Goal: Task Accomplishment & Management: Use online tool/utility

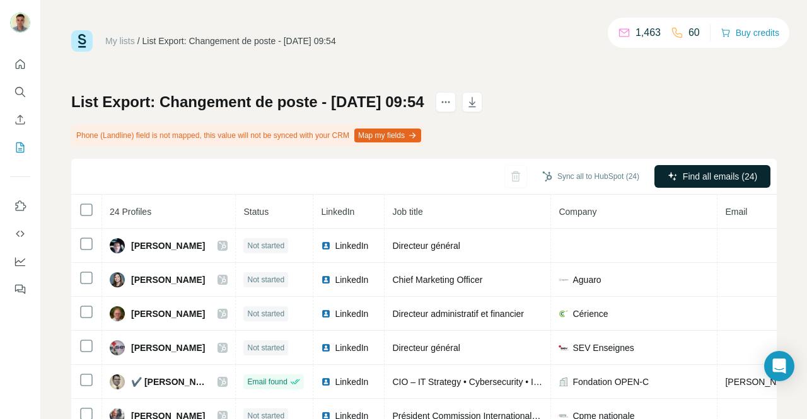
click at [670, 166] on button "Find all emails (24)" at bounding box center [712, 176] width 116 height 23
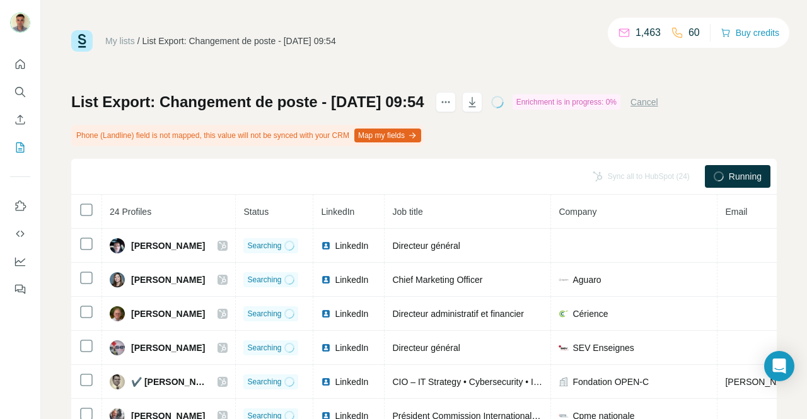
click at [705, 171] on div "Running" at bounding box center [738, 176] width 66 height 23
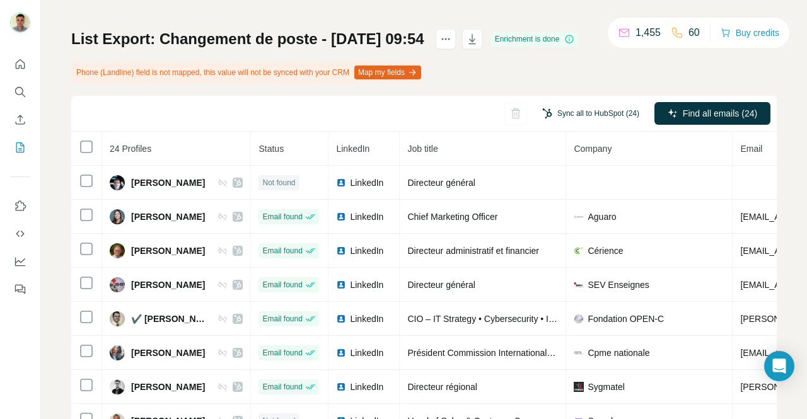
click at [594, 114] on button "Sync all to HubSpot (24)" at bounding box center [590, 113] width 115 height 19
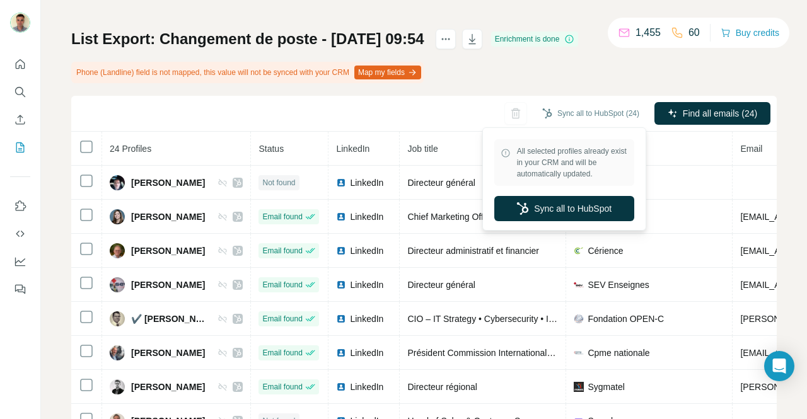
click at [543, 81] on div "List Export: Changement de poste - [DATE] 09:54 Enrichment is done Phone (Landl…" at bounding box center [423, 246] width 705 height 435
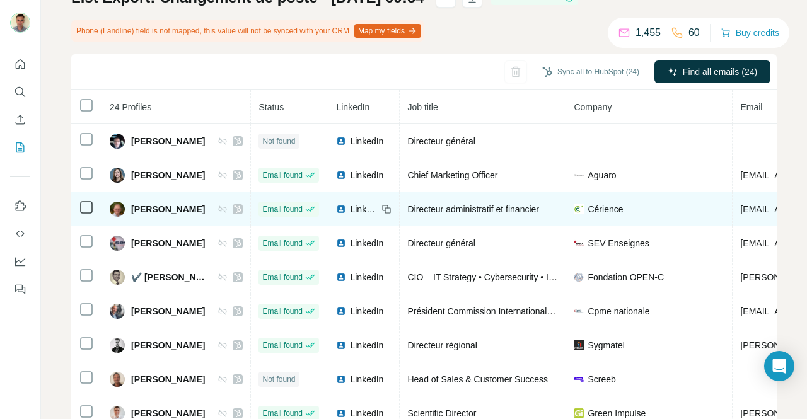
scroll to position [126, 0]
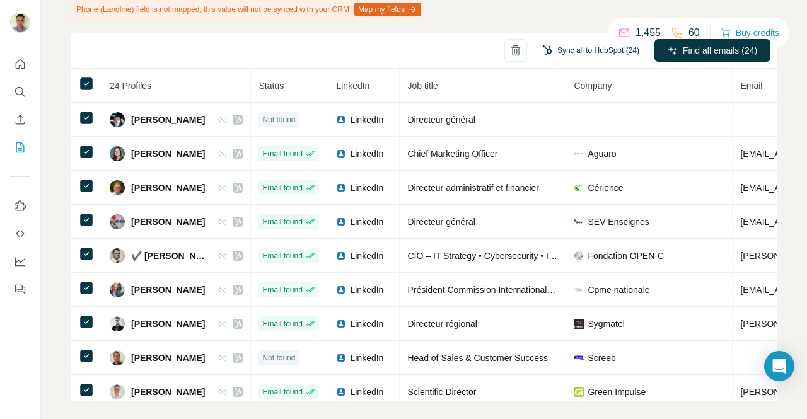
click at [567, 51] on button "Sync all to HubSpot (24)" at bounding box center [590, 50] width 115 height 19
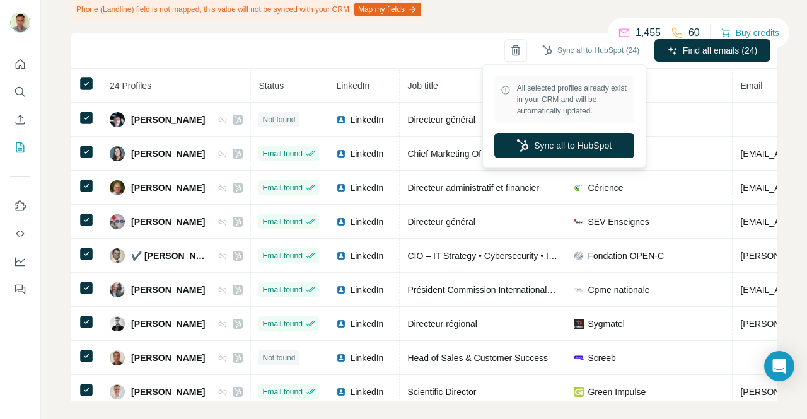
click at [504, 91] on icon at bounding box center [505, 90] width 10 height 10
click at [505, 89] on icon at bounding box center [505, 90] width 1 height 4
click at [529, 99] on span "All selected profiles already exist in your CRM and will be automatically updat…" at bounding box center [572, 100] width 111 height 34
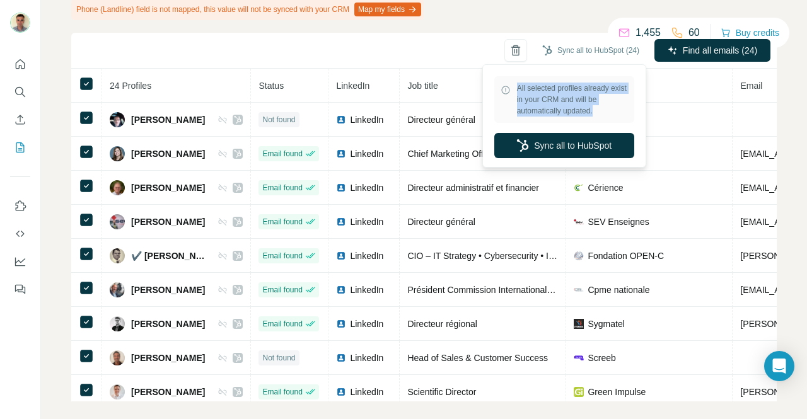
drag, startPoint x: 605, startPoint y: 106, endPoint x: 510, endPoint y: 88, distance: 96.3
click at [510, 88] on div "All selected profiles already exist in your CRM and will be automatically updat…" at bounding box center [564, 99] width 140 height 47
click at [509, 92] on icon at bounding box center [505, 90] width 10 height 10
click at [118, 49] on div "Sync all to HubSpot (24) Find all emails (24)" at bounding box center [423, 51] width 705 height 36
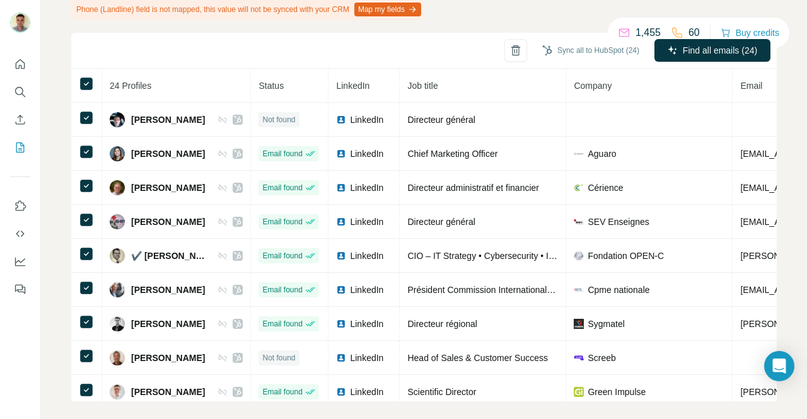
click at [108, 57] on div "Sync all to HubSpot (24) Find all emails (24)" at bounding box center [423, 51] width 705 height 36
click at [67, 84] on div "My lists / List Export: Changement de poste - [DATE] 09:54 1,455 60 Buy credits…" at bounding box center [424, 209] width 766 height 419
click at [72, 83] on th at bounding box center [86, 86] width 31 height 34
click at [94, 81] on th at bounding box center [86, 86] width 31 height 34
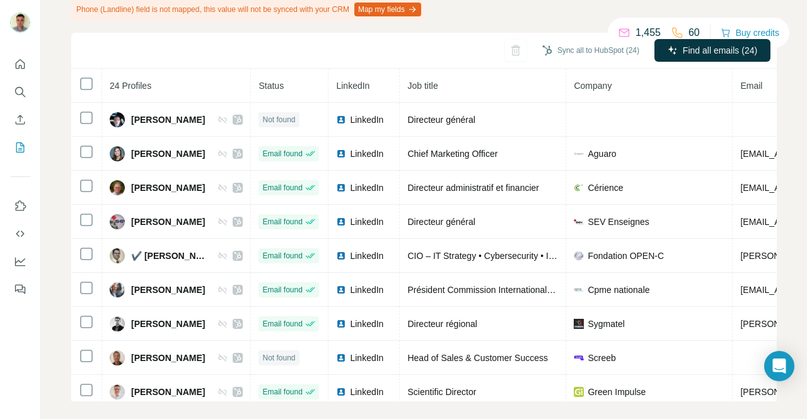
click at [131, 63] on div "Sync all to HubSpot (24) Find all emails (24)" at bounding box center [423, 51] width 705 height 36
click at [547, 47] on button "Sync all to HubSpot (24)" at bounding box center [590, 50] width 115 height 19
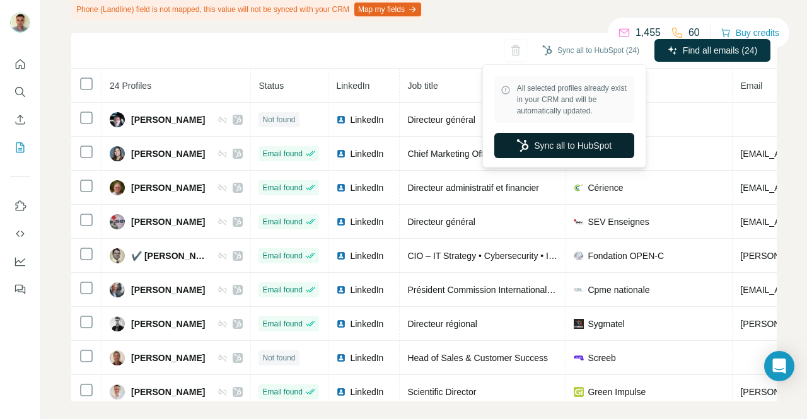
click at [564, 147] on button "Sync all to HubSpot" at bounding box center [564, 145] width 140 height 25
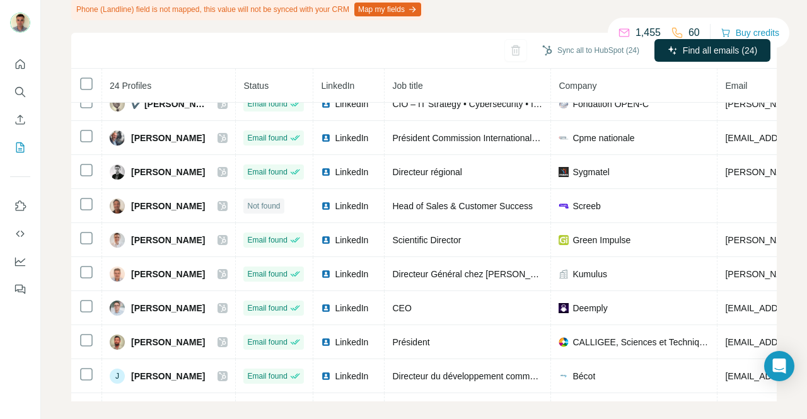
scroll to position [189, 0]
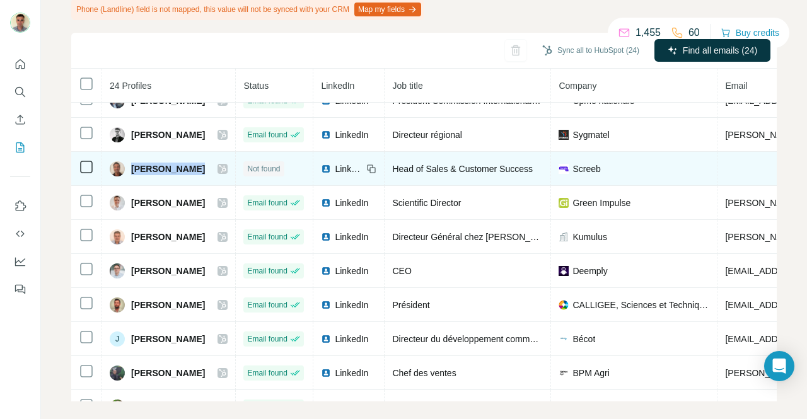
drag, startPoint x: 218, startPoint y: 170, endPoint x: 134, endPoint y: 166, distance: 84.5
click at [134, 166] on div "[PERSON_NAME]" at bounding box center [169, 168] width 118 height 15
copy div "[PERSON_NAME]"
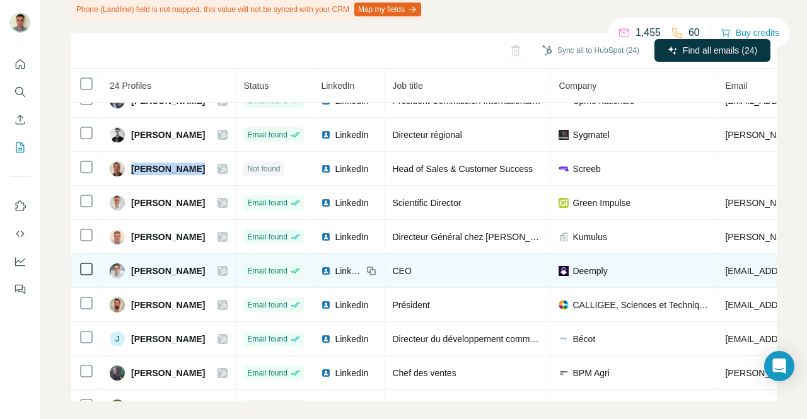
drag, startPoint x: 212, startPoint y: 272, endPoint x: 155, endPoint y: 270, distance: 56.7
click at [155, 270] on div "[PERSON_NAME]" at bounding box center [169, 270] width 118 height 15
click at [147, 272] on span "[PERSON_NAME]" at bounding box center [168, 271] width 74 height 13
click at [147, 270] on span "[PERSON_NAME]" at bounding box center [168, 271] width 74 height 13
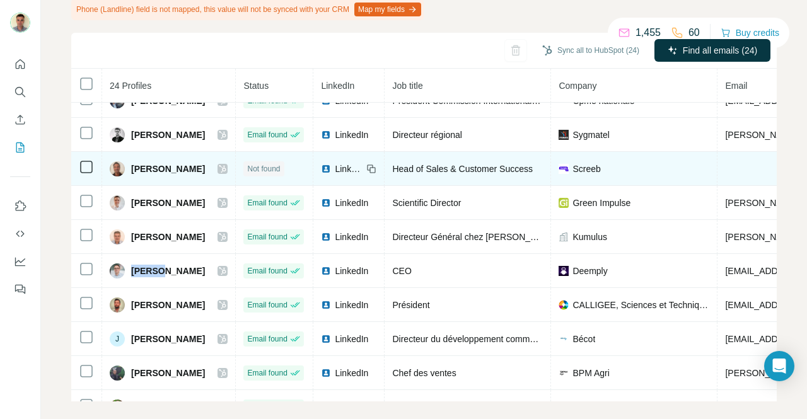
copy span "[PERSON_NAME]"
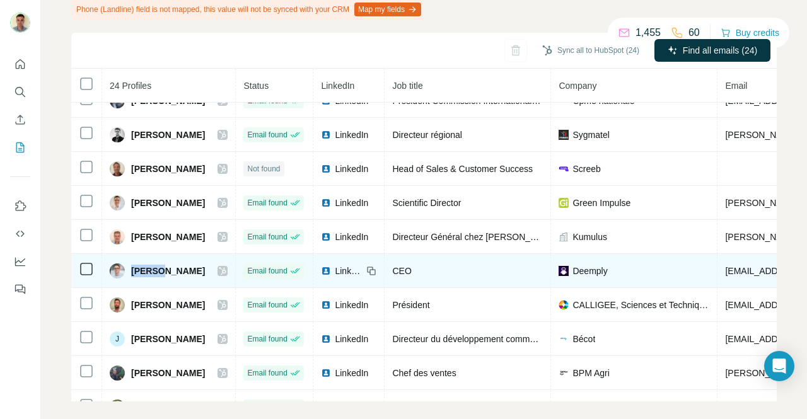
click at [199, 269] on span "[PERSON_NAME]" at bounding box center [168, 271] width 74 height 13
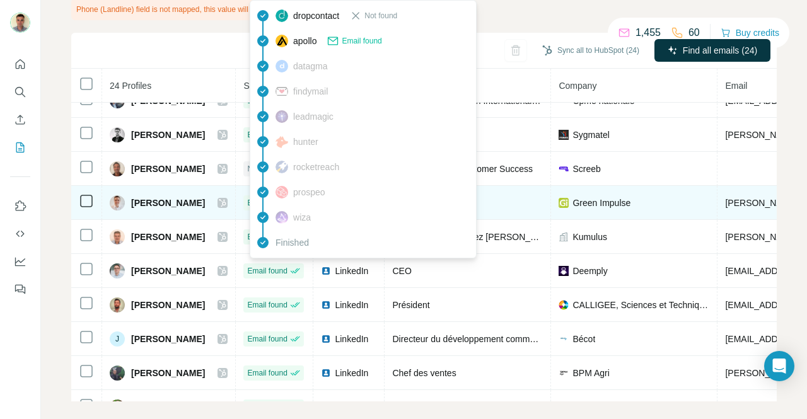
copy span "PERIGORD"
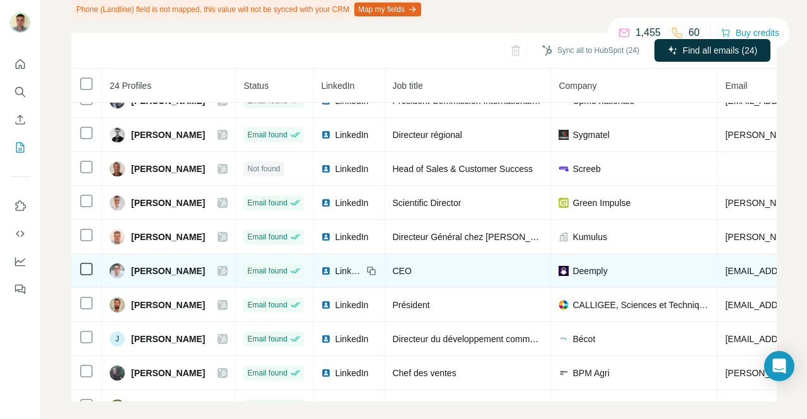
click at [747, 269] on span "[EMAIL_ADDRESS][DOMAIN_NAME]" at bounding box center [799, 271] width 149 height 10
copy span "[EMAIL_ADDRESS][DOMAIN_NAME]"
click at [739, 270] on span "[EMAIL_ADDRESS][DOMAIN_NAME]" at bounding box center [799, 271] width 149 height 10
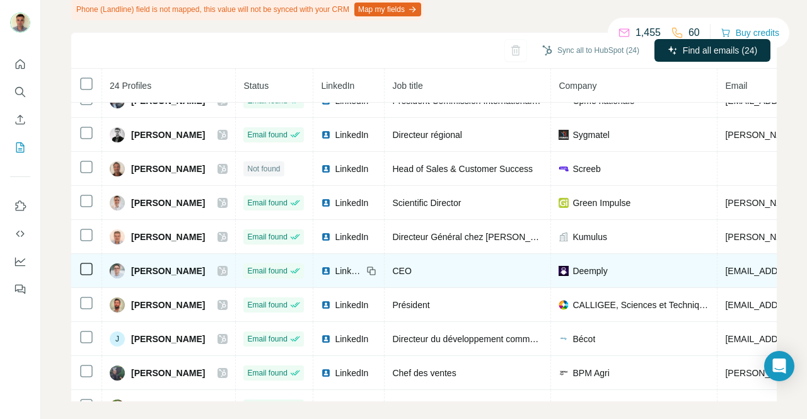
click at [739, 270] on span "[EMAIL_ADDRESS][DOMAIN_NAME]" at bounding box center [799, 271] width 149 height 10
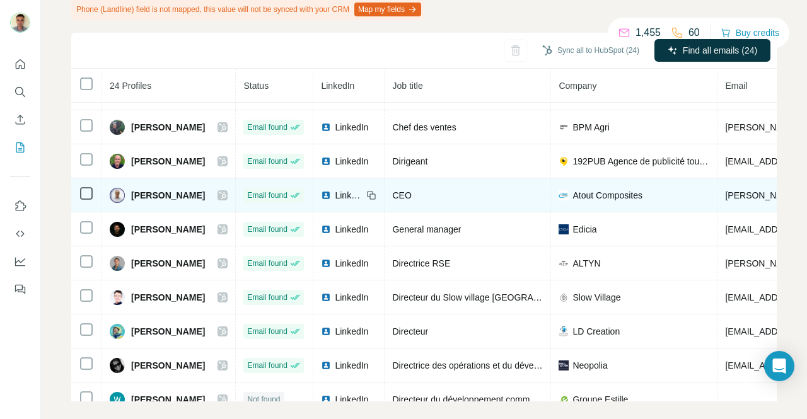
scroll to position [441, 0]
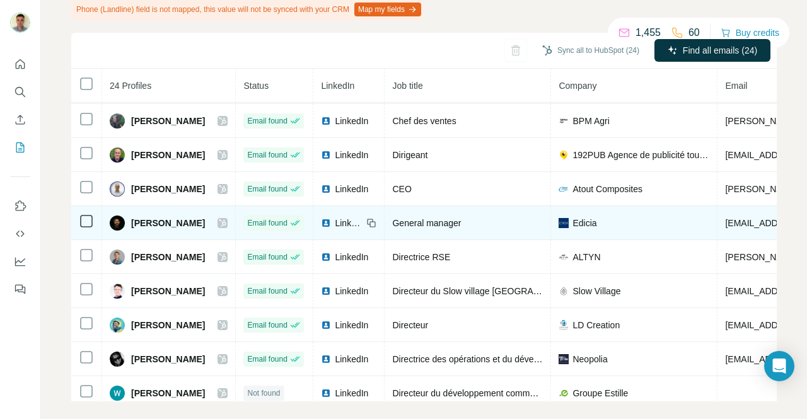
click at [194, 221] on span "[PERSON_NAME]" at bounding box center [168, 223] width 74 height 13
click at [201, 222] on span "[PERSON_NAME]" at bounding box center [168, 223] width 74 height 13
drag, startPoint x: 203, startPoint y: 222, endPoint x: 132, endPoint y: 217, distance: 71.3
click at [132, 217] on div "[PERSON_NAME]" at bounding box center [169, 223] width 118 height 15
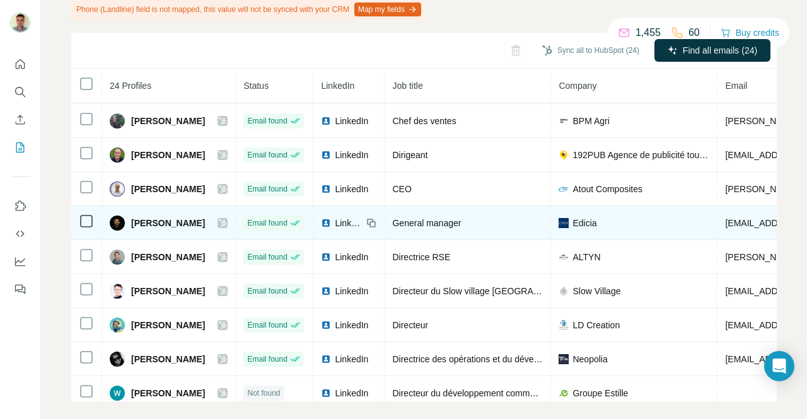
copy span "[PERSON_NAME]"
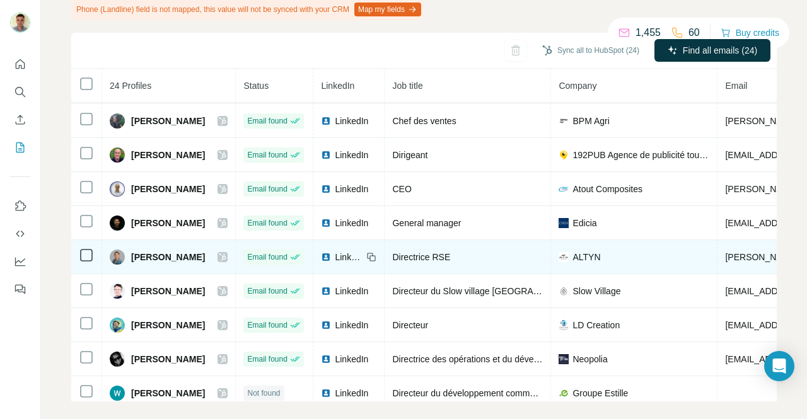
drag, startPoint x: 194, startPoint y: 259, endPoint x: 163, endPoint y: 251, distance: 32.4
click at [126, 250] on div "[PERSON_NAME]" at bounding box center [157, 257] width 95 height 15
drag, startPoint x: 196, startPoint y: 258, endPoint x: 125, endPoint y: 253, distance: 70.8
click at [125, 253] on div "[PERSON_NAME]" at bounding box center [157, 257] width 95 height 15
copy div "[PERSON_NAME]"
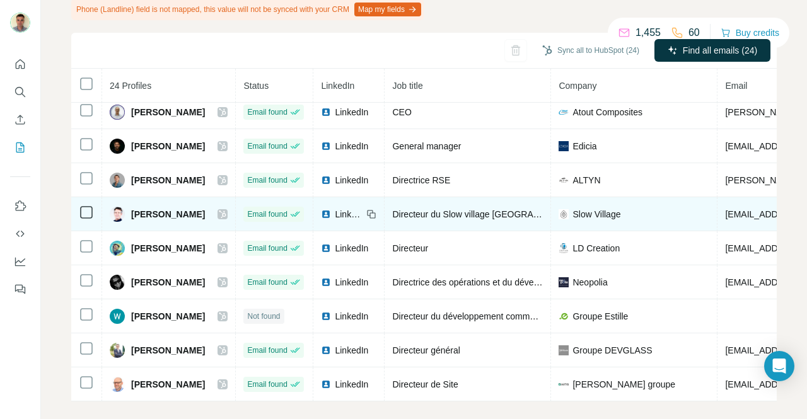
scroll to position [524, 0]
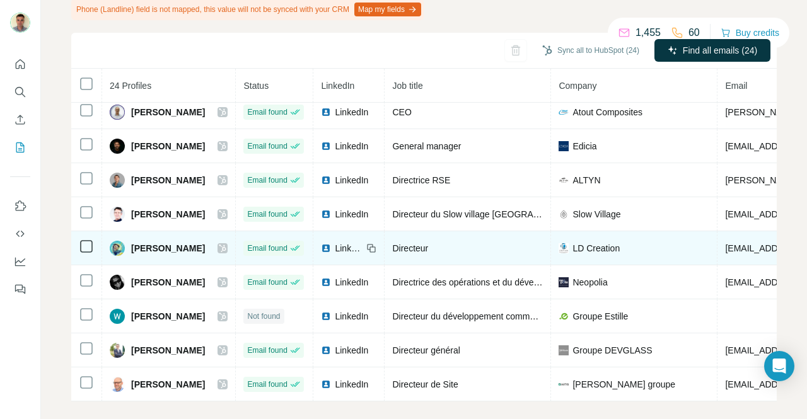
drag, startPoint x: 210, startPoint y: 241, endPoint x: 123, endPoint y: 238, distance: 87.0
click at [123, 241] on div "[PERSON_NAME]" at bounding box center [169, 248] width 118 height 15
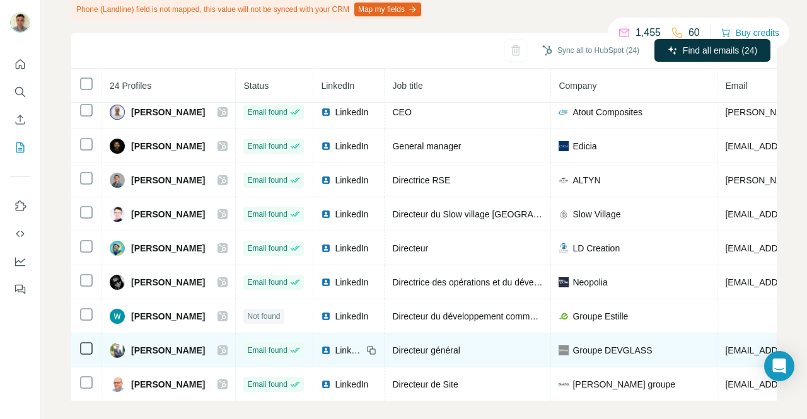
drag, startPoint x: 193, startPoint y: 342, endPoint x: 136, endPoint y: 350, distance: 57.9
click at [134, 350] on span "[PERSON_NAME]" at bounding box center [168, 350] width 74 height 13
drag, startPoint x: 196, startPoint y: 345, endPoint x: 127, endPoint y: 336, distance: 69.2
click at [127, 343] on div "[PERSON_NAME]" at bounding box center [169, 350] width 118 height 15
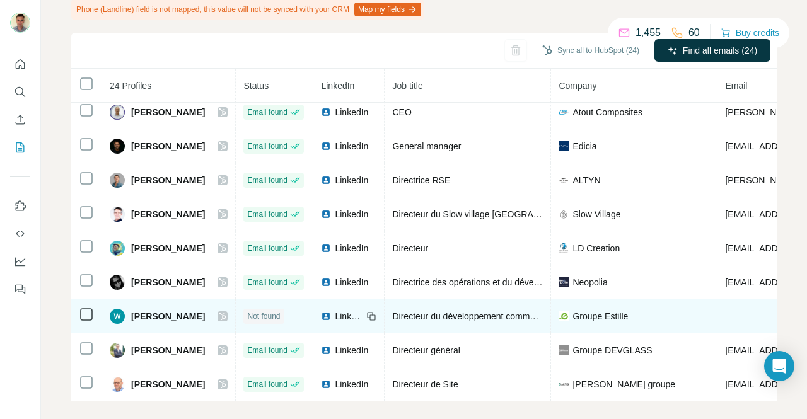
copy span "[PERSON_NAME]"
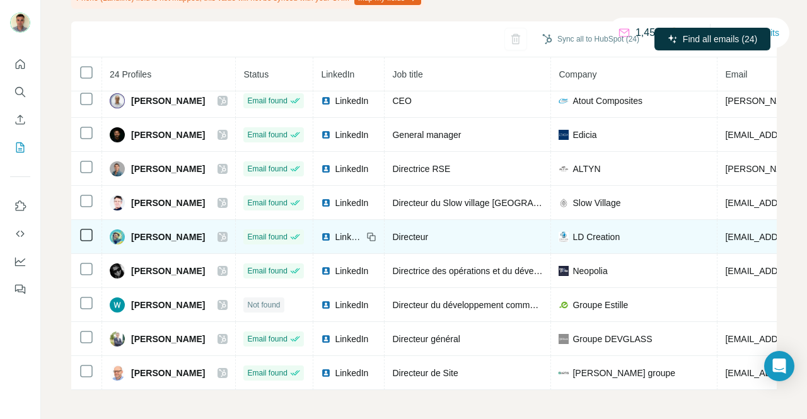
scroll to position [138, 0]
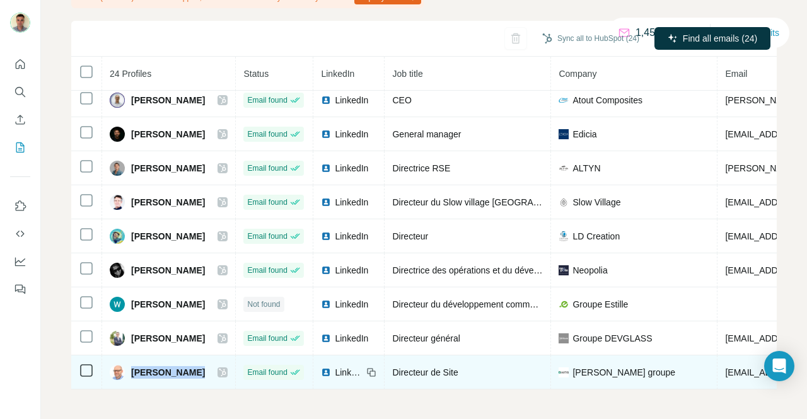
drag, startPoint x: 200, startPoint y: 365, endPoint x: 133, endPoint y: 362, distance: 67.5
click at [133, 365] on div "[PERSON_NAME]" at bounding box center [169, 372] width 118 height 15
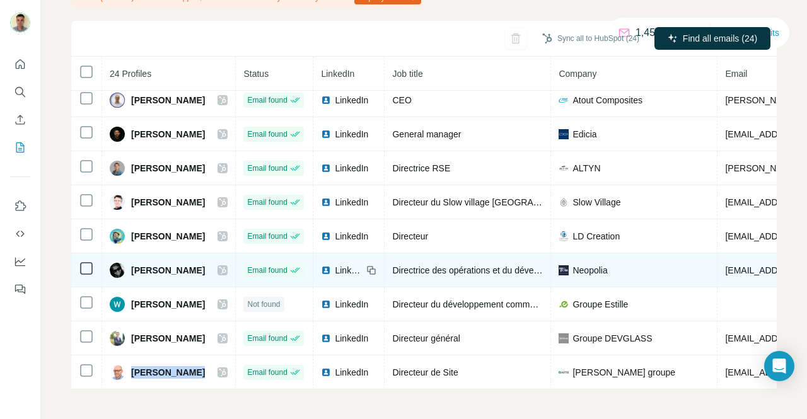
copy span "[PERSON_NAME]"
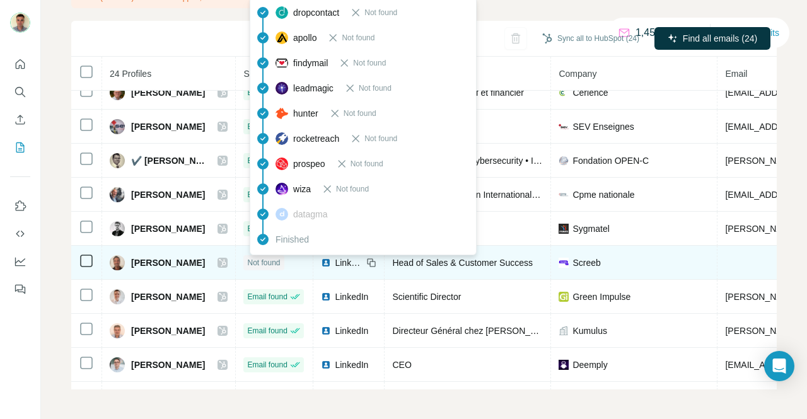
scroll to position [0, 0]
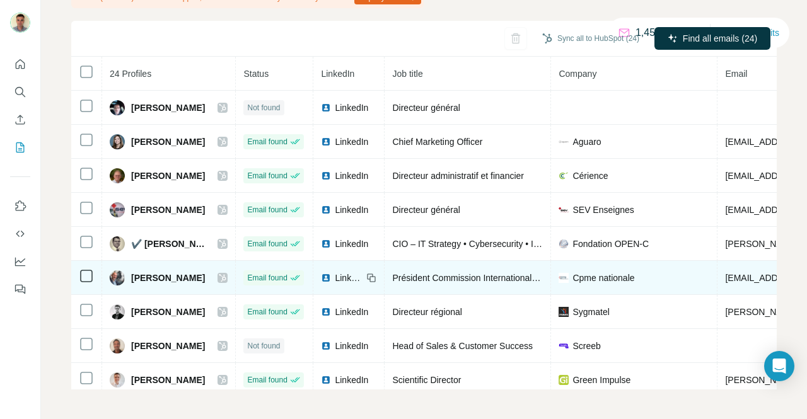
drag, startPoint x: 204, startPoint y: 280, endPoint x: 132, endPoint y: 276, distance: 72.6
click at [132, 276] on div "[PERSON_NAME]" at bounding box center [169, 277] width 118 height 15
copy span "[PERSON_NAME]"
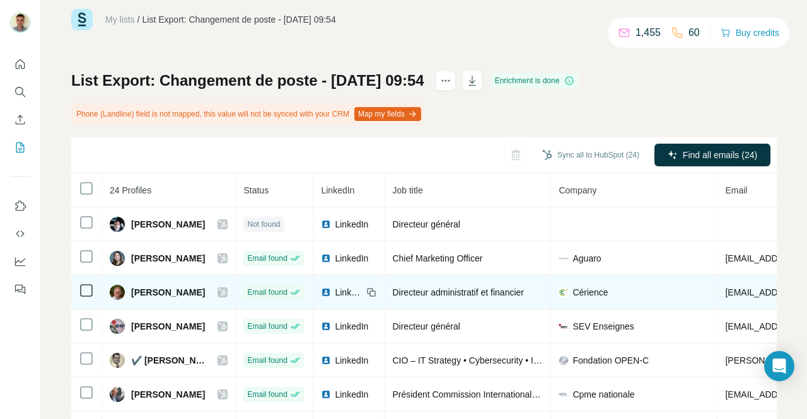
scroll to position [12, 0]
